Goal: Task Accomplishment & Management: Manage account settings

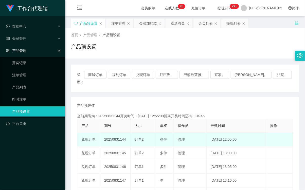
click at [115, 133] on td "20250831144" at bounding box center [115, 140] width 30 height 14
copy td "20250831144"
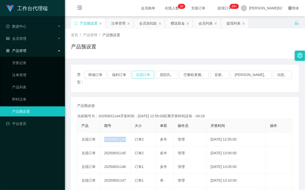
click at [154, 75] on button "兑现订单" at bounding box center [143, 75] width 22 height 8
click at [120, 25] on div "注单管理" at bounding box center [118, 23] width 14 height 10
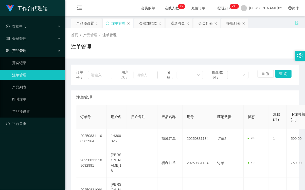
click at [115, 77] on div "订单号： 用户名： 名称： 匹配数据： 重 置 查 询" at bounding box center [185, 75] width 218 height 11
click at [138, 76] on input "text" at bounding box center [146, 75] width 24 height 8
paste input "Kingston18"
type input "Kingston18"
click at [283, 70] on button "查 询" at bounding box center [283, 74] width 16 height 8
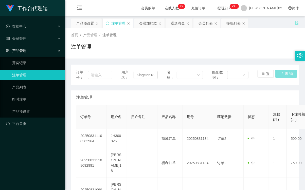
click at [283, 70] on div "重 置 查 询" at bounding box center [275, 75] width 36 height 11
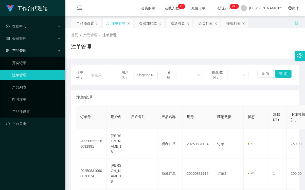
click at [179, 59] on div "订单号： 用户名： Kingston18 名称： 匹配数据： 重 置 查 询 注单管理 订单号 用户名 用户备注 产品名称 期号 匹配数据 状态 注数(注) …" at bounding box center [185, 161] width 228 height 205
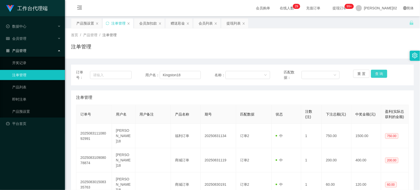
click at [305, 71] on button "查 询" at bounding box center [379, 74] width 16 height 8
click at [305, 71] on div "重 置 查 询" at bounding box center [380, 75] width 55 height 11
click at [305, 71] on button "查 询" at bounding box center [379, 74] width 16 height 8
click at [305, 71] on div "重 置 查 询" at bounding box center [380, 75] width 55 height 11
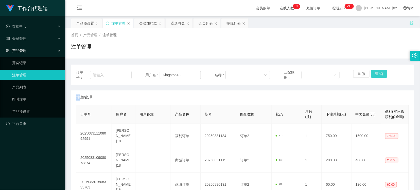
click at [305, 71] on button "查 询" at bounding box center [379, 74] width 16 height 8
click at [305, 71] on div "重 置 查 询" at bounding box center [380, 75] width 55 height 11
click at [305, 76] on button "查 询" at bounding box center [379, 74] width 16 height 8
click at [305, 76] on div "重 置 查 询" at bounding box center [380, 75] width 55 height 11
drag, startPoint x: 370, startPoint y: 76, endPoint x: 325, endPoint y: 53, distance: 50.8
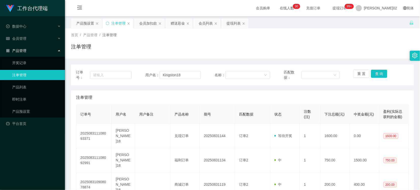
click at [305, 54] on div "注单管理" at bounding box center [242, 49] width 343 height 12
click at [305, 74] on button "查 询" at bounding box center [379, 74] width 16 height 8
click at [305, 74] on div "重 置 查 询" at bounding box center [380, 75] width 55 height 11
click at [305, 74] on button "查 询" at bounding box center [379, 74] width 16 height 8
click at [305, 74] on div "重 置 查 询" at bounding box center [380, 75] width 55 height 11
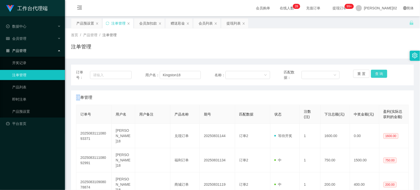
click at [305, 74] on button "查 询" at bounding box center [379, 74] width 16 height 8
click at [305, 74] on div "重 置 查 询" at bounding box center [380, 75] width 55 height 11
click at [305, 74] on button "查 询" at bounding box center [379, 74] width 16 height 8
click at [305, 53] on div "注单管理" at bounding box center [242, 49] width 343 height 12
click at [305, 71] on button "查 询" at bounding box center [379, 74] width 16 height 8
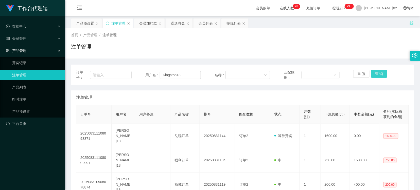
click at [305, 71] on button "查 询" at bounding box center [379, 74] width 16 height 8
click at [305, 71] on div "重 置 查 询" at bounding box center [380, 75] width 55 height 11
click at [305, 71] on button "查 询" at bounding box center [379, 74] width 16 height 8
click at [305, 71] on div "重 置 查 询" at bounding box center [380, 75] width 55 height 11
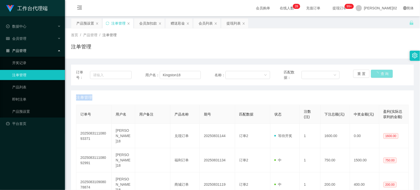
click at [305, 71] on button "查 询" at bounding box center [382, 74] width 22 height 8
click at [305, 71] on button "查 询" at bounding box center [379, 74] width 16 height 8
click at [305, 73] on button "查 询" at bounding box center [379, 74] width 16 height 8
click at [305, 74] on button "查 询" at bounding box center [379, 74] width 16 height 8
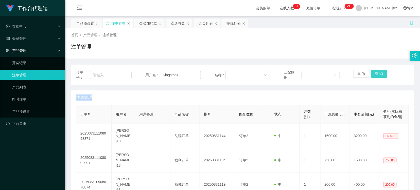
click at [305, 74] on button "查 询" at bounding box center [379, 74] width 16 height 8
click at [305, 74] on div "重 置 查 询" at bounding box center [380, 75] width 55 height 11
click at [305, 74] on button "查 询" at bounding box center [379, 74] width 16 height 8
click at [305, 74] on div "重 置 查 询" at bounding box center [380, 75] width 55 height 11
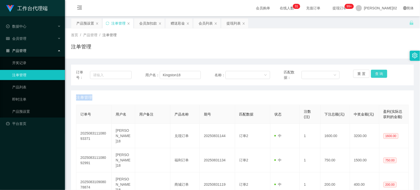
click at [305, 74] on button "查 询" at bounding box center [379, 74] width 16 height 8
click at [305, 74] on div "重 置 查 询" at bounding box center [380, 75] width 55 height 11
drag, startPoint x: 374, startPoint y: 74, endPoint x: 362, endPoint y: 20, distance: 55.1
click at [305, 45] on div "注单管理" at bounding box center [242, 49] width 343 height 12
click at [205, 26] on div "会员列表" at bounding box center [205, 23] width 14 height 10
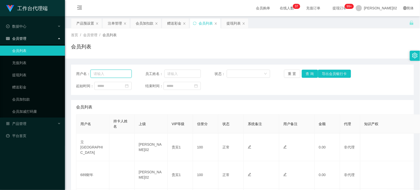
click at [119, 77] on input "text" at bounding box center [110, 74] width 41 height 8
paste input "Kingston18"
type input "Kingston18"
click at [305, 73] on button "查 询" at bounding box center [310, 74] width 16 height 8
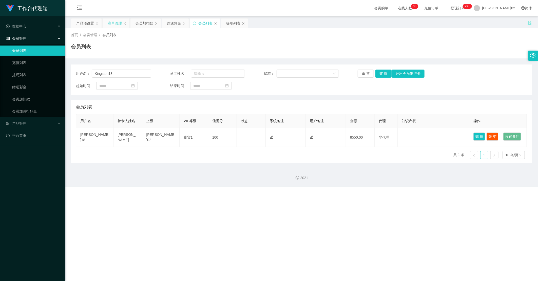
click at [118, 24] on div "注单管理" at bounding box center [115, 23] width 14 height 10
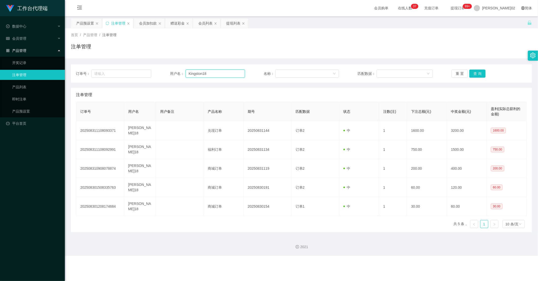
drag, startPoint x: 206, startPoint y: 75, endPoint x: 155, endPoint y: 67, distance: 52.3
click at [155, 67] on div "订单号： 用户名： Kingston18 名称： 匹配数据： 重 置 查 询" at bounding box center [301, 74] width 461 height 18
click at [305, 72] on button "查 询" at bounding box center [477, 74] width 16 height 8
click at [305, 62] on div "订单号： 用户名： Kingston18 名称： 匹配数据： 重 置 查 询 注单管理 订单号 用户名 用户备注 产品名称 期号 匹配数据 状态 注数(注) …" at bounding box center [301, 146] width 461 height 174
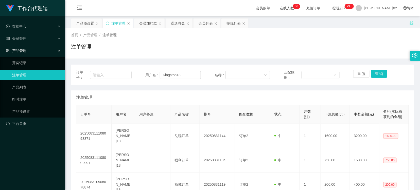
click at [287, 48] on div "注单管理" at bounding box center [242, 49] width 343 height 12
click at [201, 24] on div "会员列表" at bounding box center [205, 23] width 14 height 10
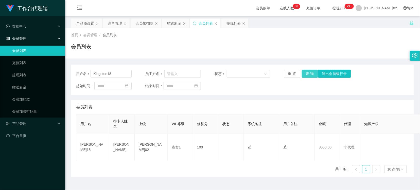
click at [305, 70] on button "查 询" at bounding box center [310, 74] width 16 height 8
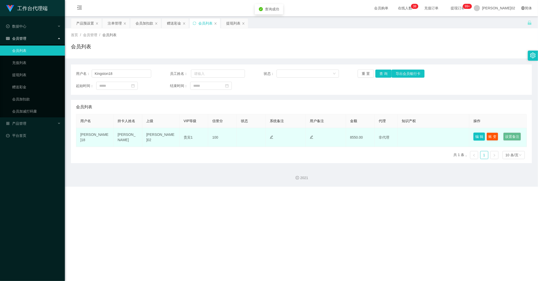
click at [305, 140] on button "编 辑" at bounding box center [480, 137] width 12 height 8
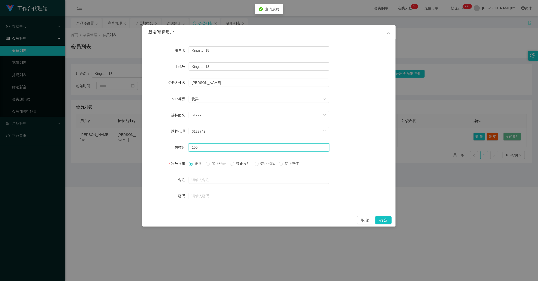
drag, startPoint x: 141, startPoint y: 148, endPoint x: 54, endPoint y: 146, distance: 87.2
click at [55, 147] on div "新增/编辑用户 用户名 Kingston18 手机号 Kingston18 持卡人姓名 [PERSON_NAME] VIP等级 选择VIP等级 贵宾1 选择团…" at bounding box center [269, 140] width 538 height 281
type input "80"
click at [305, 190] on button "确 定" at bounding box center [383, 220] width 16 height 8
